Goal: Navigation & Orientation: Find specific page/section

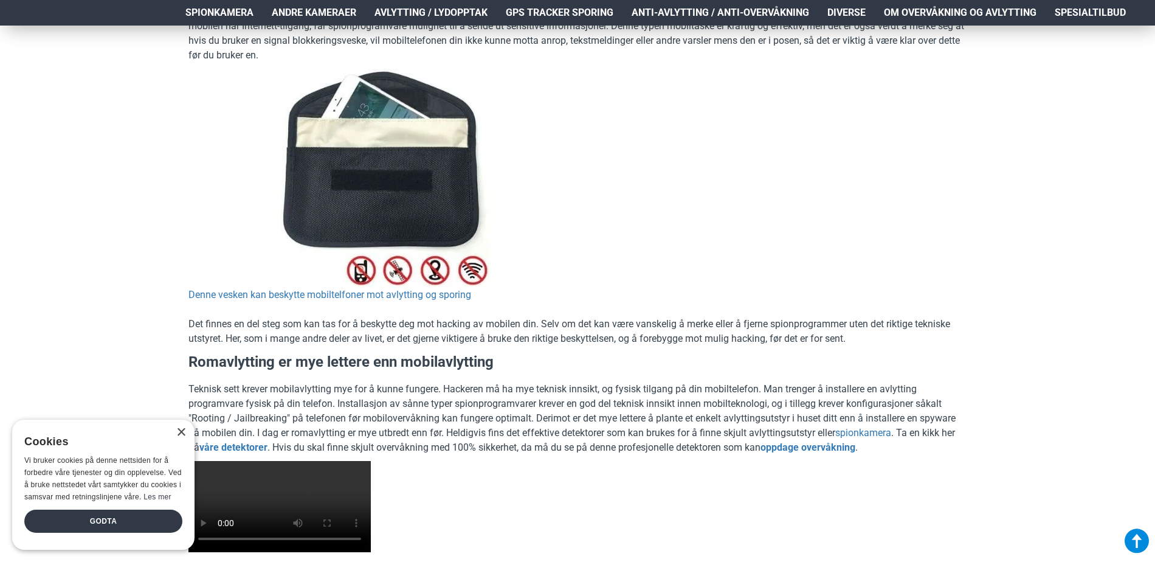
scroll to position [1869, 0]
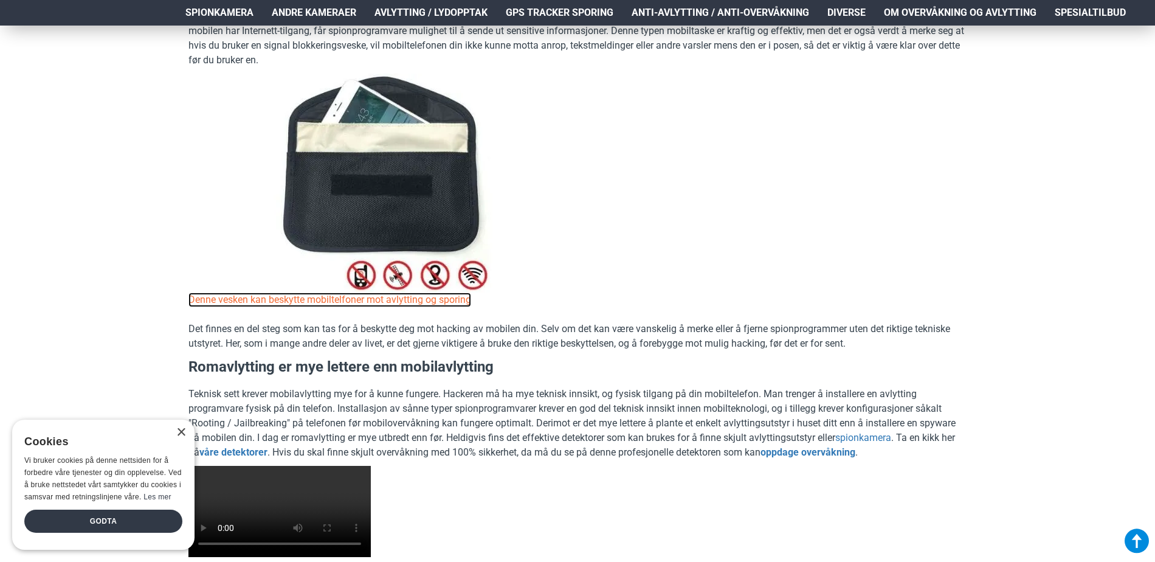
click at [406, 301] on link "Denne vesken kan beskytte mobiltelfoner mot avlytting og sporing" at bounding box center [329, 299] width 283 height 15
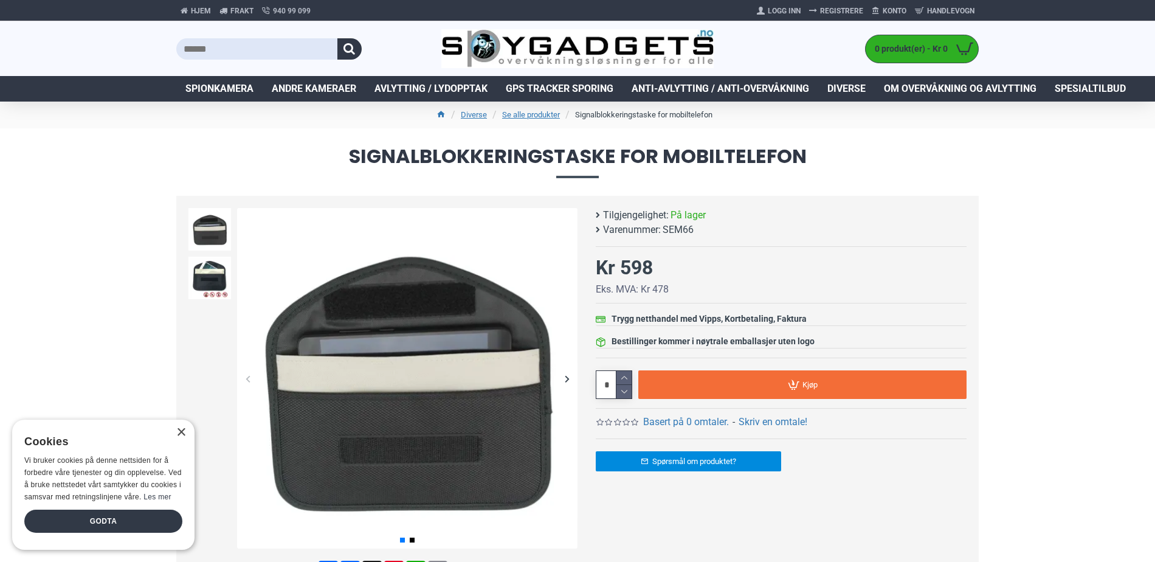
click at [634, 117] on li "Signalblokkeringstaske for mobiltelefon" at bounding box center [637, 115] width 150 height 15
click at [545, 119] on link "Se alle produkter" at bounding box center [531, 115] width 58 height 12
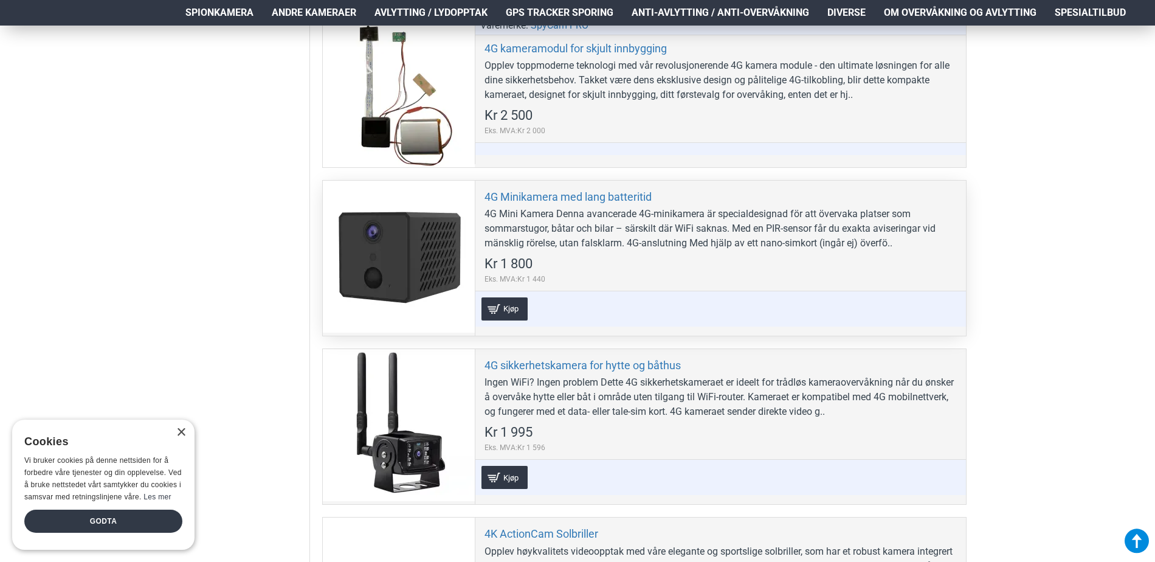
scroll to position [1338, 0]
